Goal: Book appointment/travel/reservation

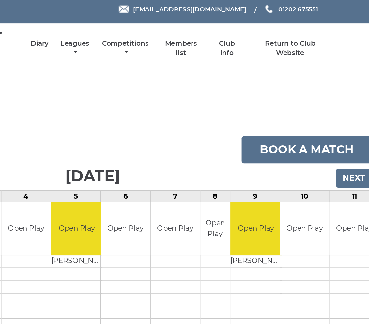
scroll to position [0, 1]
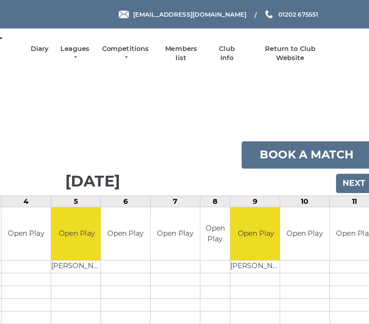
click at [340, 119] on input "Next" at bounding box center [351, 118] width 23 height 12
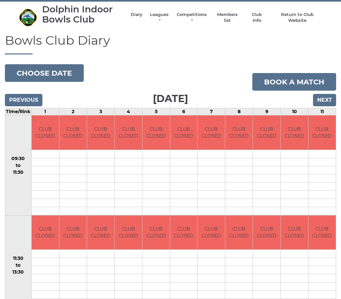
scroll to position [20, 0]
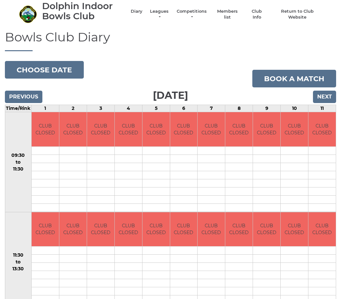
click at [327, 95] on input "Next" at bounding box center [324, 97] width 23 height 12
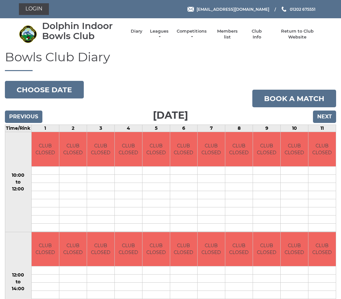
click at [326, 115] on input "Next" at bounding box center [324, 117] width 23 height 12
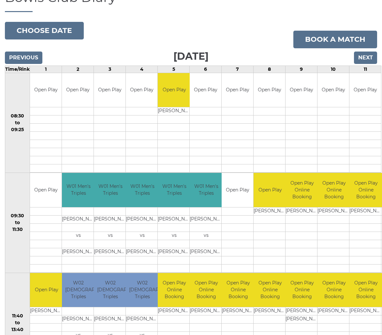
scroll to position [60, 0]
click at [364, 55] on input "Next" at bounding box center [365, 58] width 23 height 12
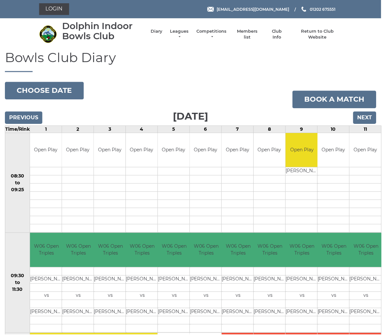
click at [365, 121] on input "Next" at bounding box center [364, 118] width 23 height 12
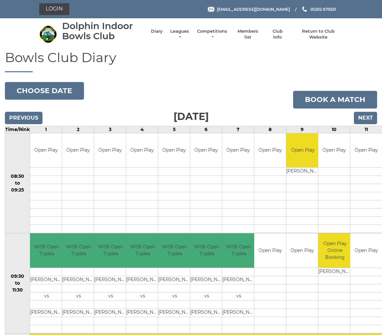
scroll to position [4, 0]
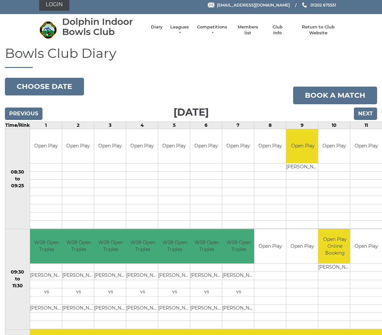
click at [367, 116] on input "Next" at bounding box center [364, 113] width 23 height 12
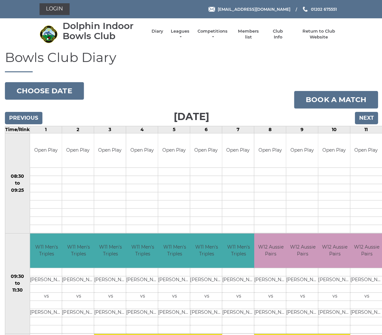
click at [365, 121] on input "Next" at bounding box center [365, 118] width 23 height 12
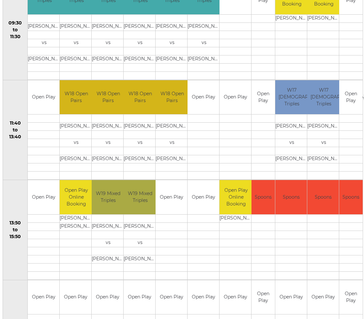
scroll to position [253, 2]
